Goal: Task Accomplishment & Management: Manage account settings

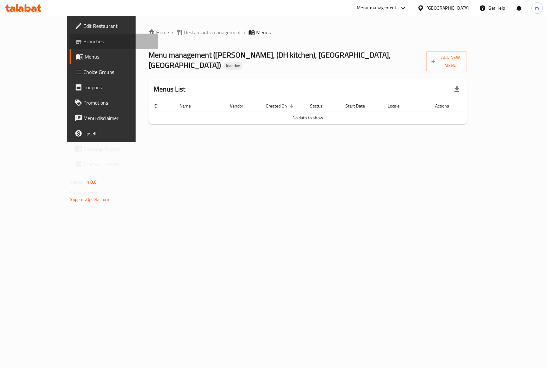
click at [70, 35] on link "Branches" at bounding box center [114, 41] width 89 height 15
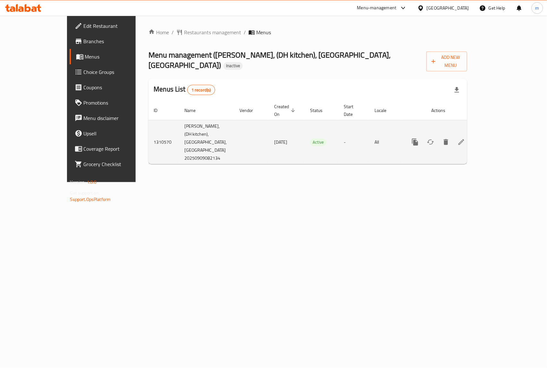
click at [465, 138] on icon "enhanced table" at bounding box center [461, 142] width 8 height 8
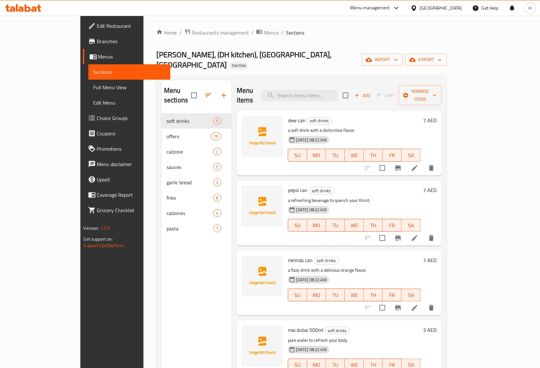
click at [98, 53] on span "Menus" at bounding box center [131, 57] width 67 height 8
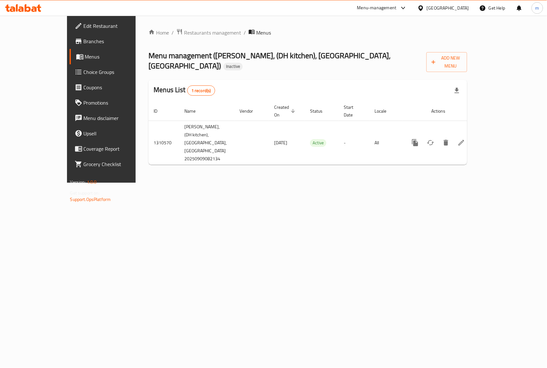
click at [84, 38] on span "Branches" at bounding box center [119, 41] width 70 height 8
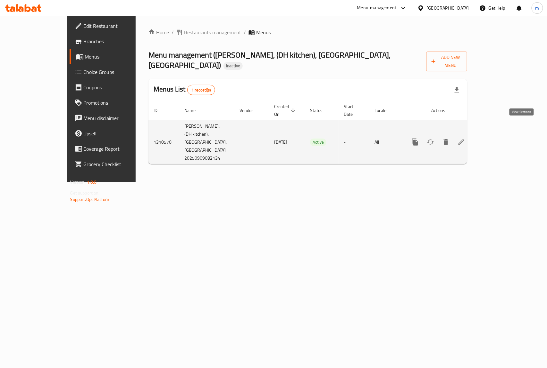
click at [465, 138] on icon "enhanced table" at bounding box center [461, 142] width 8 height 8
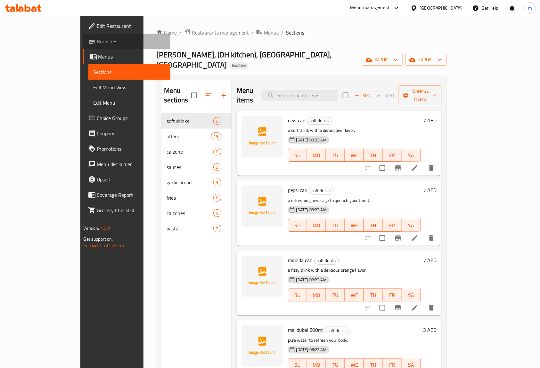
click at [97, 42] on span "Branches" at bounding box center [131, 41] width 69 height 8
